Goal: Information Seeking & Learning: Learn about a topic

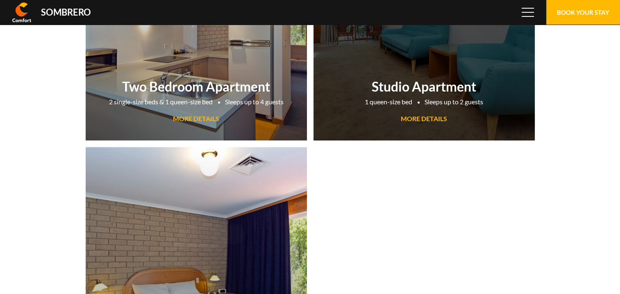
scroll to position [54734, 0]
click at [415, 121] on span "MORE DETAILS" at bounding box center [424, 118] width 46 height 8
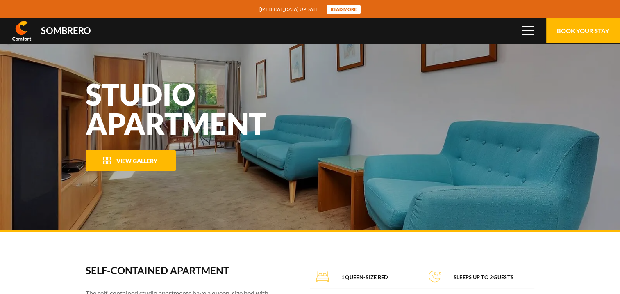
click at [133, 160] on span "View Gallery" at bounding box center [136, 160] width 41 height 7
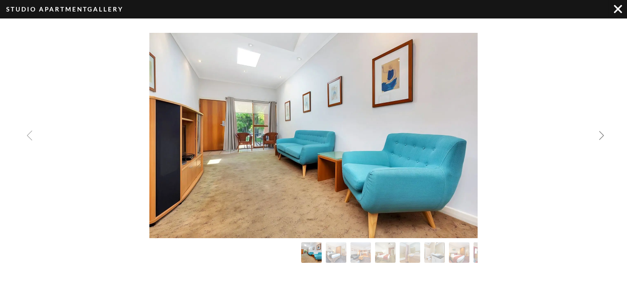
click at [602, 136] on img "Next slide" at bounding box center [601, 135] width 10 height 10
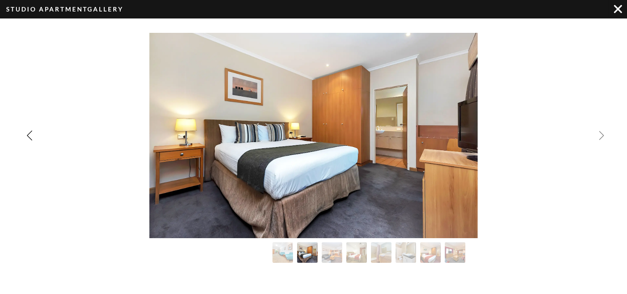
click at [602, 136] on img "Next slide" at bounding box center [601, 135] width 10 height 10
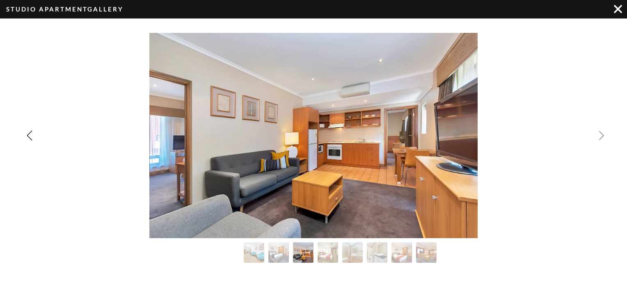
click at [602, 136] on img "Next slide" at bounding box center [601, 135] width 10 height 10
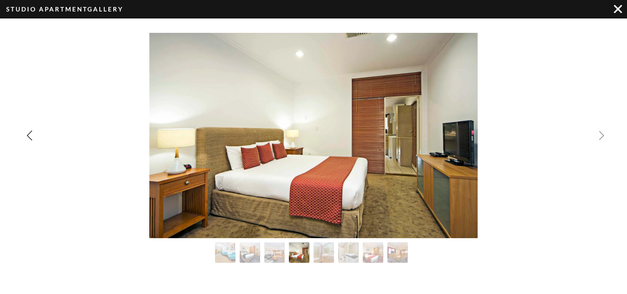
click at [602, 136] on img "Next slide" at bounding box center [601, 135] width 10 height 10
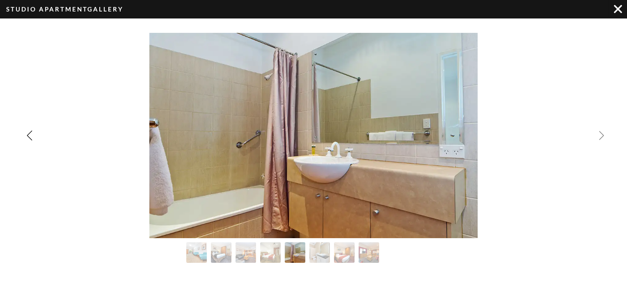
click at [602, 136] on img "Next slide" at bounding box center [601, 135] width 10 height 10
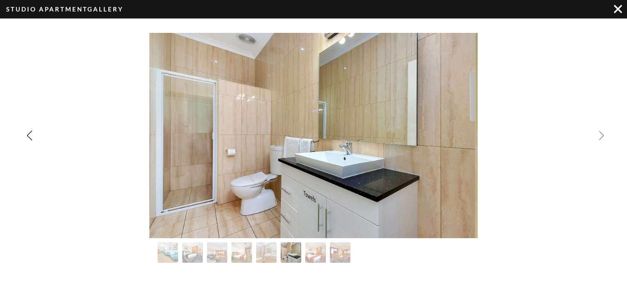
click at [602, 136] on img "Next slide" at bounding box center [601, 135] width 10 height 10
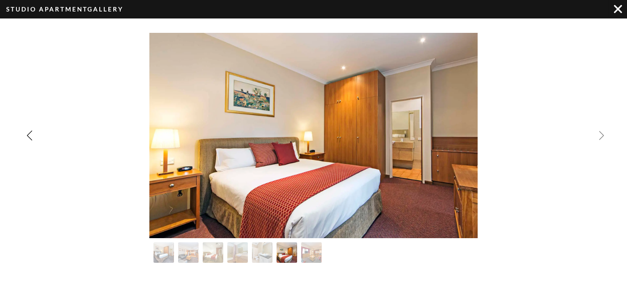
click at [602, 136] on img "Next slide" at bounding box center [601, 135] width 10 height 10
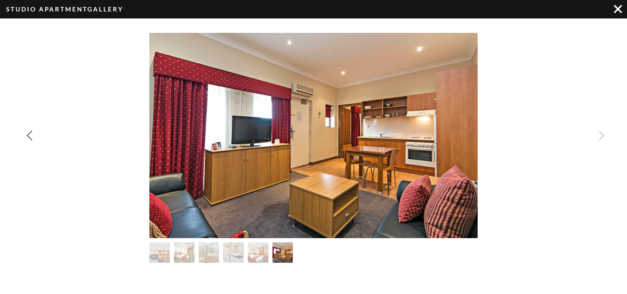
click at [602, 136] on div "Image Gallery" at bounding box center [313, 135] width 627 height 205
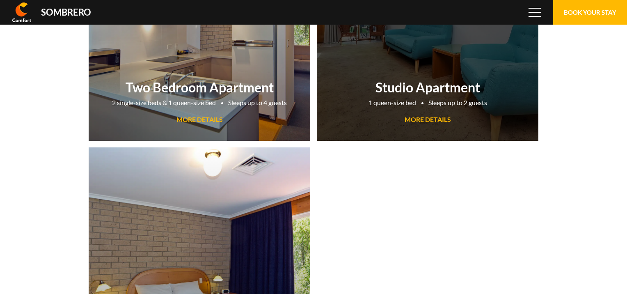
scroll to position [54734, 0]
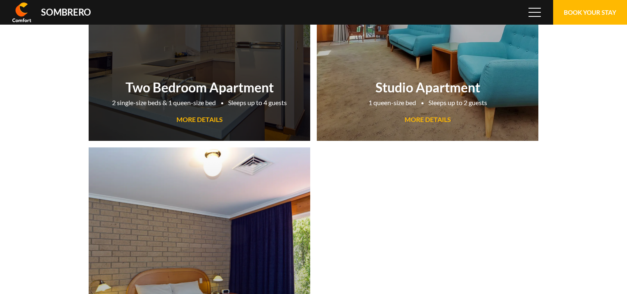
click at [197, 87] on h2 "Two Bedroom Apartment" at bounding box center [199, 87] width 213 height 16
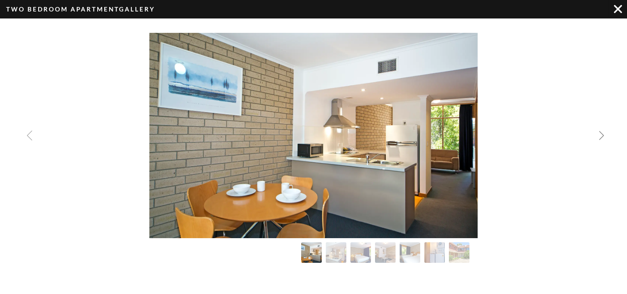
click at [602, 138] on img "Next slide" at bounding box center [601, 135] width 10 height 10
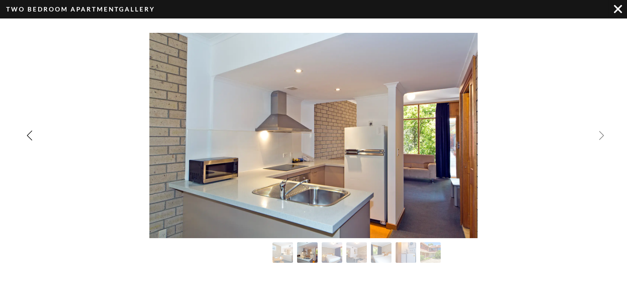
click at [602, 138] on img "Next slide" at bounding box center [601, 135] width 10 height 10
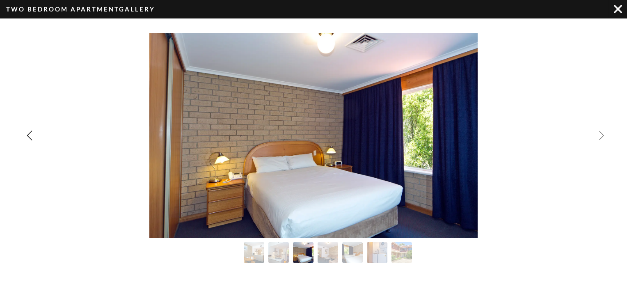
click at [602, 138] on img "Next slide" at bounding box center [601, 135] width 10 height 10
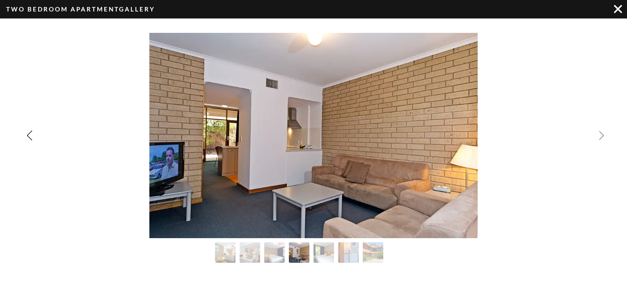
click at [602, 139] on img "Next slide" at bounding box center [601, 135] width 10 height 10
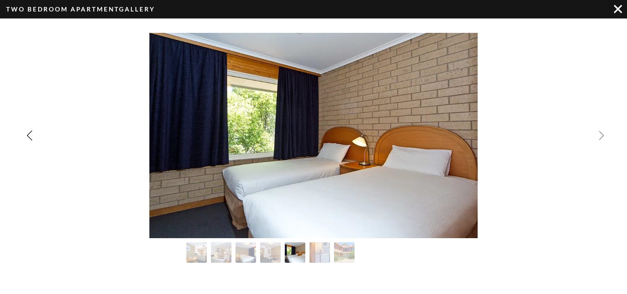
click at [602, 139] on img "Next slide" at bounding box center [601, 135] width 10 height 10
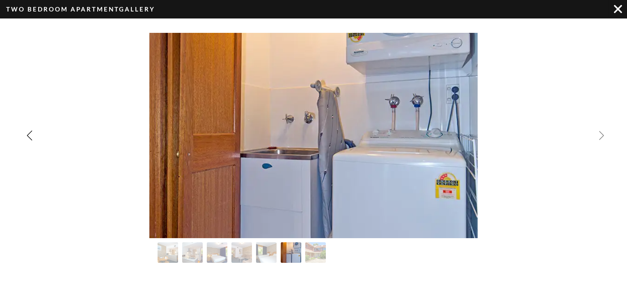
click at [602, 139] on img "Next slide" at bounding box center [601, 135] width 10 height 10
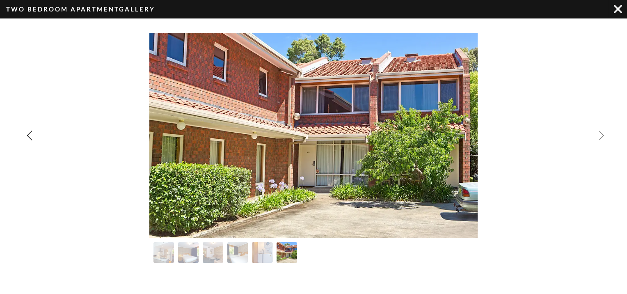
click at [602, 139] on div "Image Gallery" at bounding box center [313, 135] width 627 height 205
click at [27, 138] on img "Previous slide" at bounding box center [30, 135] width 10 height 10
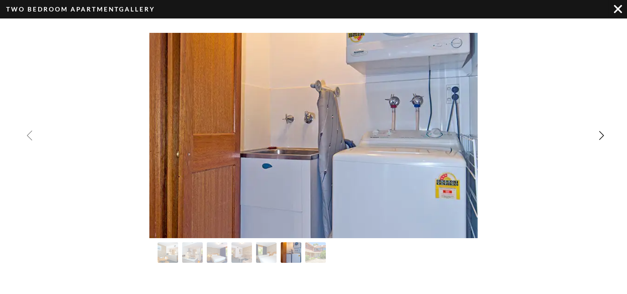
click at [27, 138] on img "Previous slide" at bounding box center [30, 135] width 10 height 10
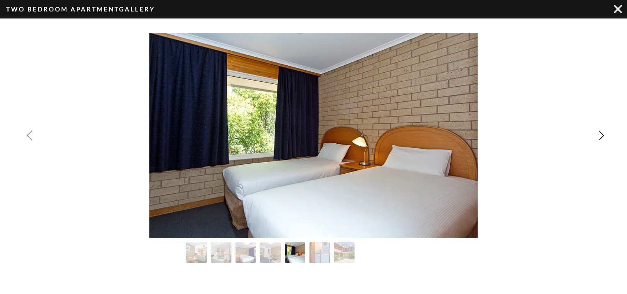
click at [27, 138] on img "Previous slide" at bounding box center [30, 135] width 10 height 10
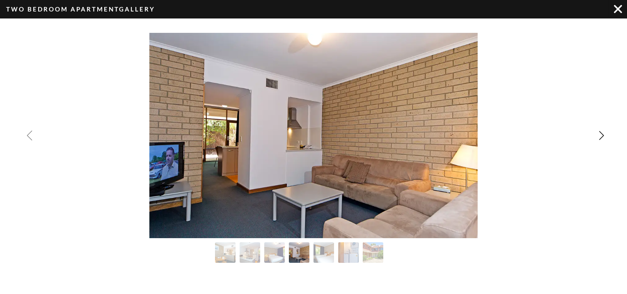
click at [27, 138] on img "Previous slide" at bounding box center [30, 135] width 10 height 10
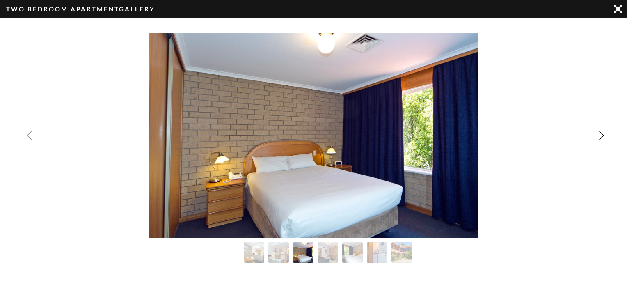
click at [27, 138] on img "Previous slide" at bounding box center [30, 135] width 10 height 10
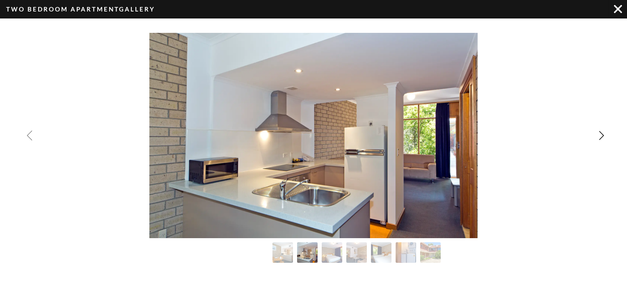
click at [27, 138] on img "Previous slide" at bounding box center [30, 135] width 10 height 10
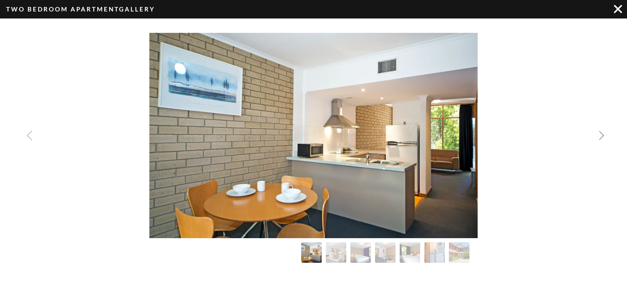
click at [600, 135] on img "Next slide" at bounding box center [601, 135] width 10 height 10
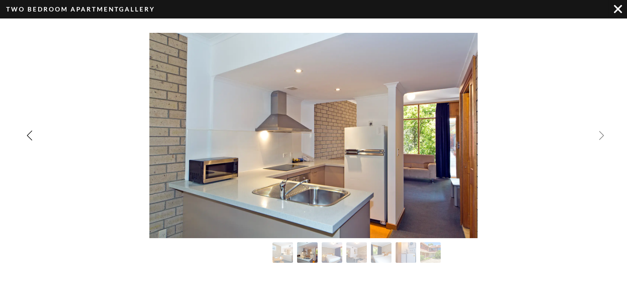
click at [600, 135] on img "Next slide" at bounding box center [601, 135] width 10 height 10
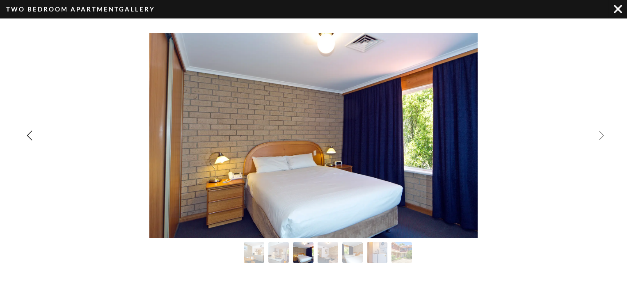
click at [600, 135] on img "Next slide" at bounding box center [601, 135] width 10 height 10
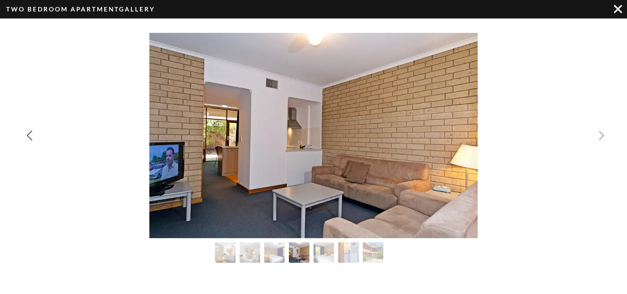
click at [600, 135] on img "Next slide" at bounding box center [601, 135] width 10 height 10
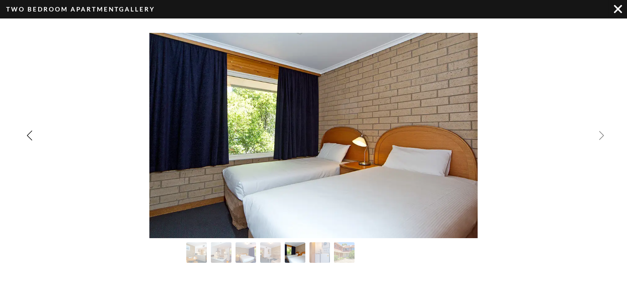
click at [600, 135] on img "Next slide" at bounding box center [601, 135] width 10 height 10
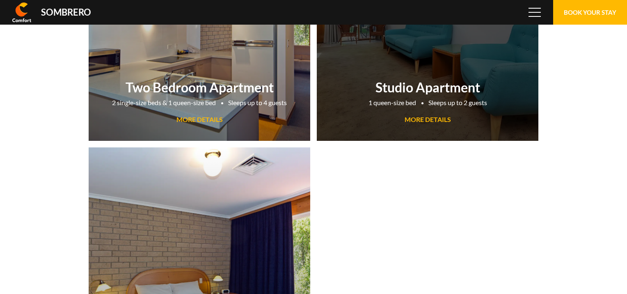
scroll to position [54734, 0]
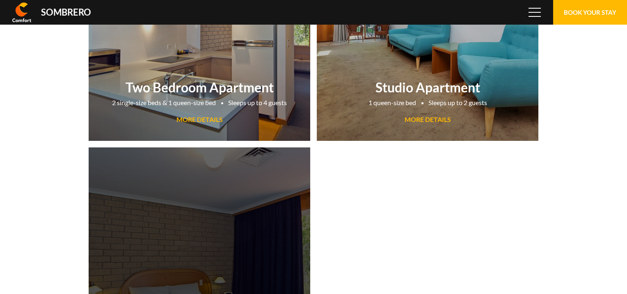
click at [193, 242] on link "3 Bedroom Apartment 3 single-size beds & 1 queen-size bed Sleeps up to 5 guests…" at bounding box center [199, 262] width 221 height 230
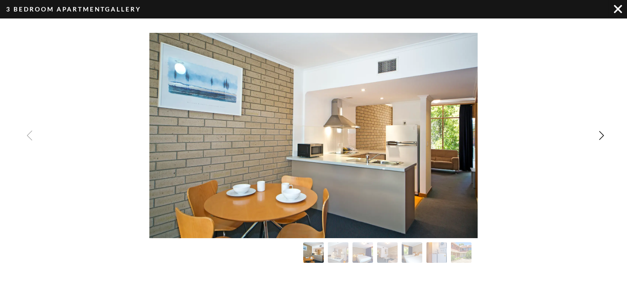
scroll to position [54734, 0]
click at [603, 135] on img "Next slide" at bounding box center [601, 135] width 10 height 10
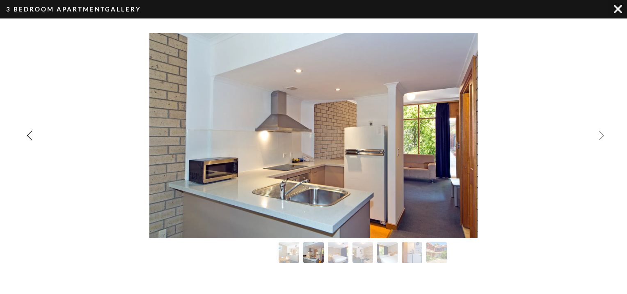
click at [603, 135] on img "Next slide" at bounding box center [601, 135] width 10 height 10
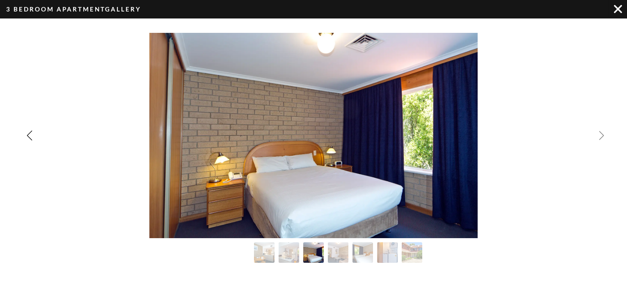
click at [603, 135] on img "Next slide" at bounding box center [601, 135] width 10 height 10
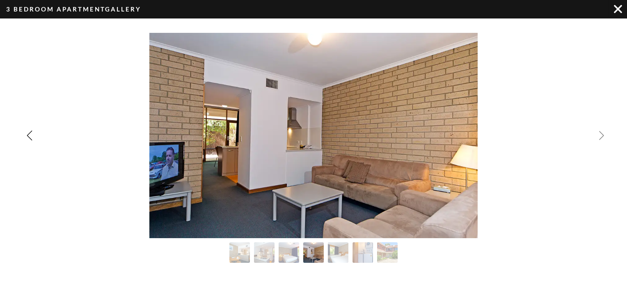
click at [601, 137] on img "Next slide" at bounding box center [601, 135] width 10 height 10
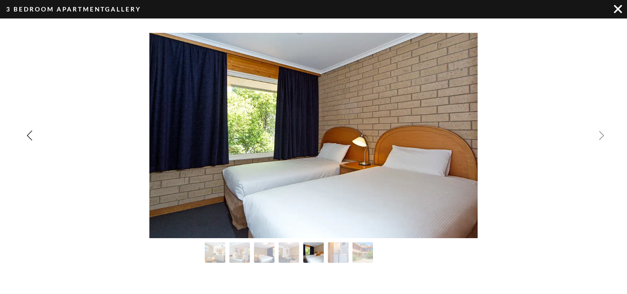
click at [601, 137] on img "Next slide" at bounding box center [601, 135] width 10 height 10
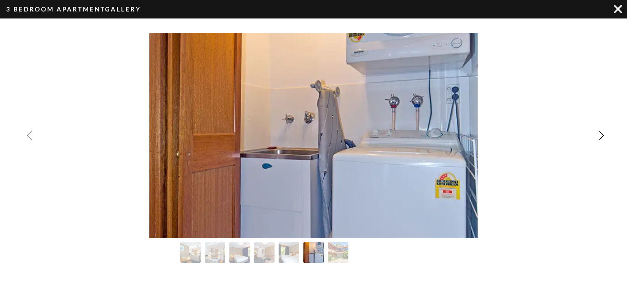
click at [30, 138] on img "Previous slide" at bounding box center [30, 135] width 10 height 10
